Goal: Information Seeking & Learning: Learn about a topic

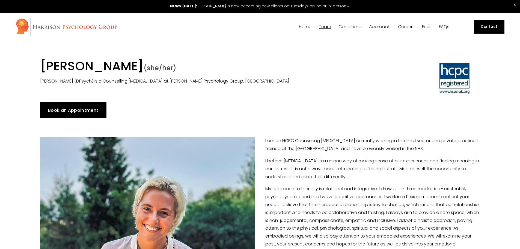
click at [406, 29] on link "Careers" at bounding box center [406, 26] width 17 height 5
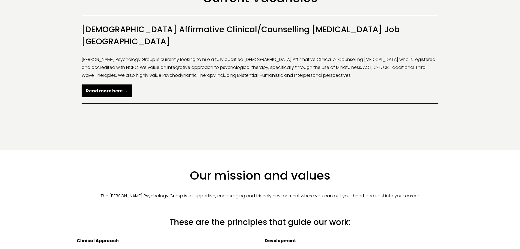
scroll to position [191, 0]
click at [111, 87] on strong "Read more here →" at bounding box center [107, 90] width 42 height 6
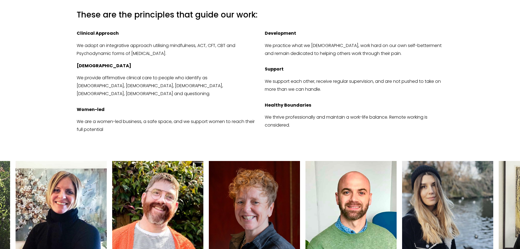
scroll to position [300, 0]
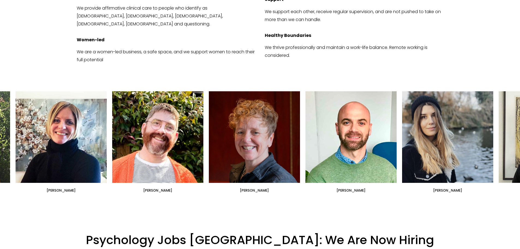
click at [461, 121] on ul "Dr Siri MacIntyre-Harrison Dr Nicolas Burden Dr Lorna Hobbs" at bounding box center [260, 142] width 489 height 102
click at [429, 110] on ul "Dr Siri MacIntyre-Harrison Dr Nicolas Burden Dr Lorna Hobbs" at bounding box center [260, 142] width 489 height 102
click at [447, 167] on ul "Dr Siri MacIntyre-Harrison Dr Nicolas Burden Dr Lorna Hobbs" at bounding box center [260, 142] width 489 height 102
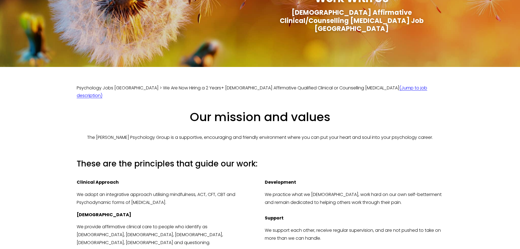
scroll to position [0, 0]
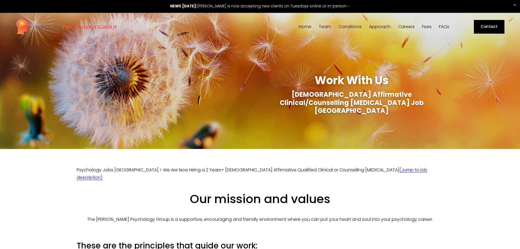
click at [0, 0] on span "[PERSON_NAME]" at bounding box center [0, 0] width 0 height 0
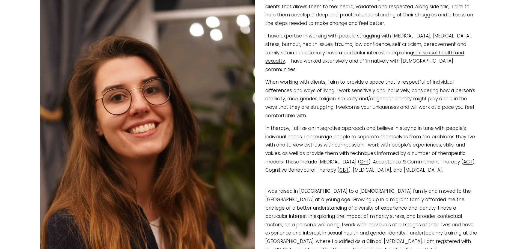
scroll to position [164, 0]
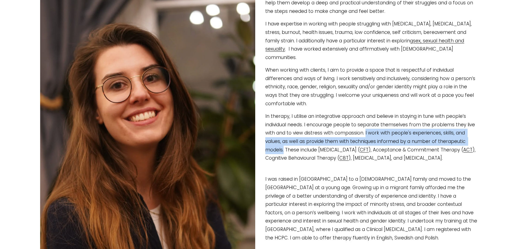
drag, startPoint x: 364, startPoint y: 118, endPoint x: 464, endPoint y: 123, distance: 100.1
click at [464, 123] on p "In therapy, I utilise an integrative approach and believe in staying in tune wi…" at bounding box center [260, 137] width 440 height 50
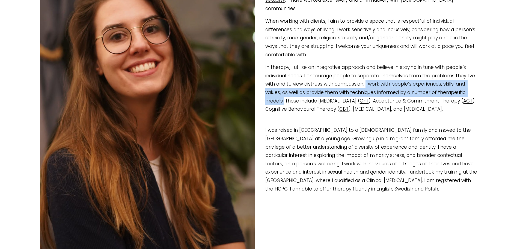
scroll to position [219, 0]
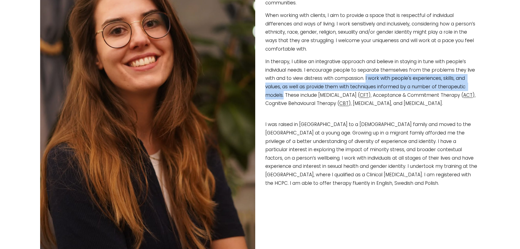
copy p "I work with people's experiences, skills, and values, as well as provide them w…"
